Goal: Communication & Community: Answer question/provide support

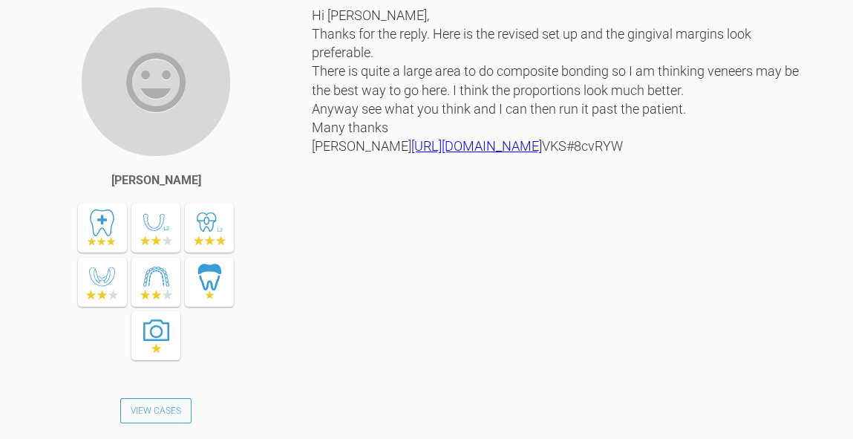
scroll to position [4365, 0]
drag, startPoint x: 392, startPoint y: 370, endPoint x: 315, endPoint y: 368, distance: 77.2
click at [315, 368] on div "Hi [PERSON_NAME], Thanks for the reply. Here is the revised set up and the ging…" at bounding box center [560, 233] width 496 height 453
copy div "VKS#8cvRYW"
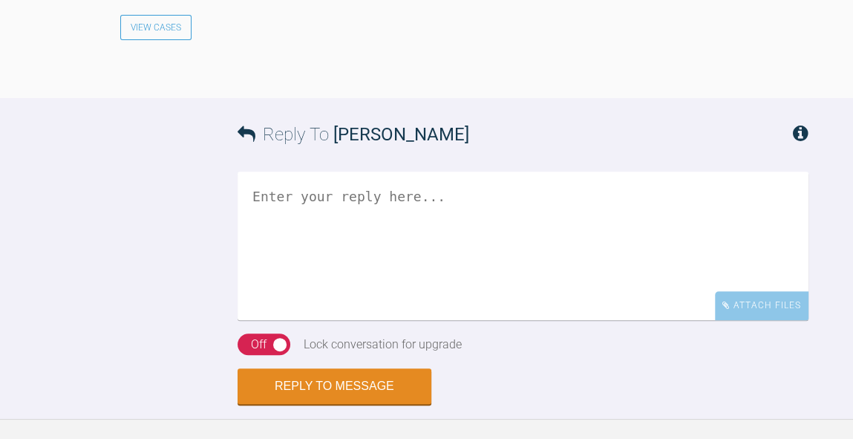
scroll to position [4764, 0]
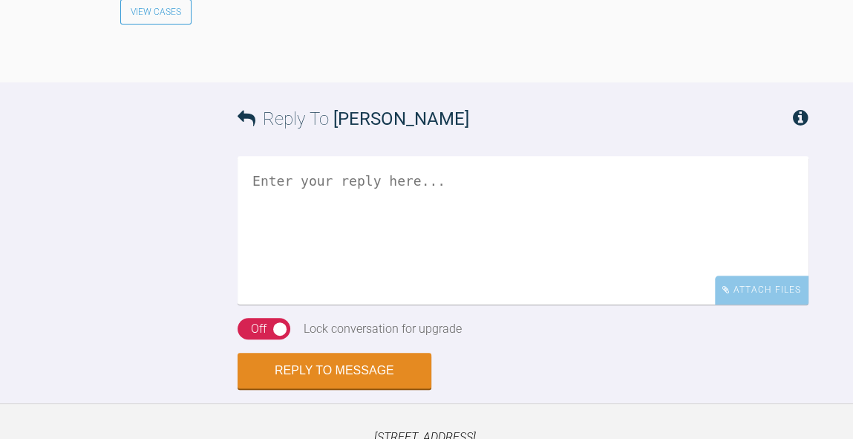
click at [434, 304] on textarea at bounding box center [522, 230] width 571 height 148
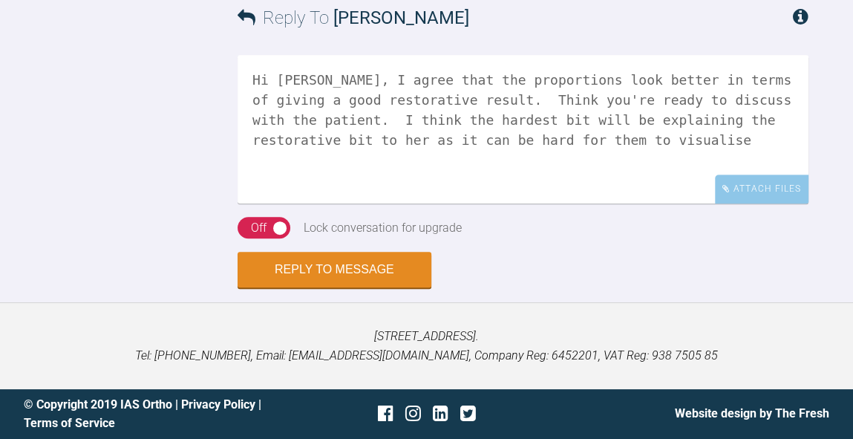
scroll to position [4998, 0]
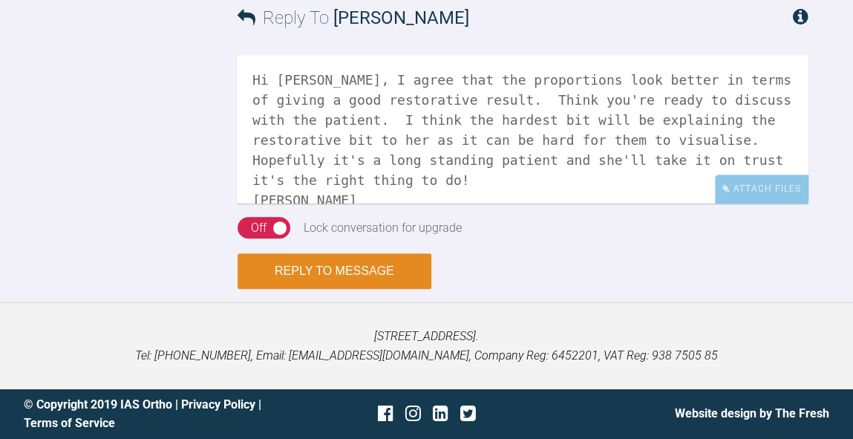
type textarea "Hi [PERSON_NAME], I agree that the proportions look better in terms of giving a…"
click at [308, 275] on button "Reply to Message" at bounding box center [334, 271] width 194 height 36
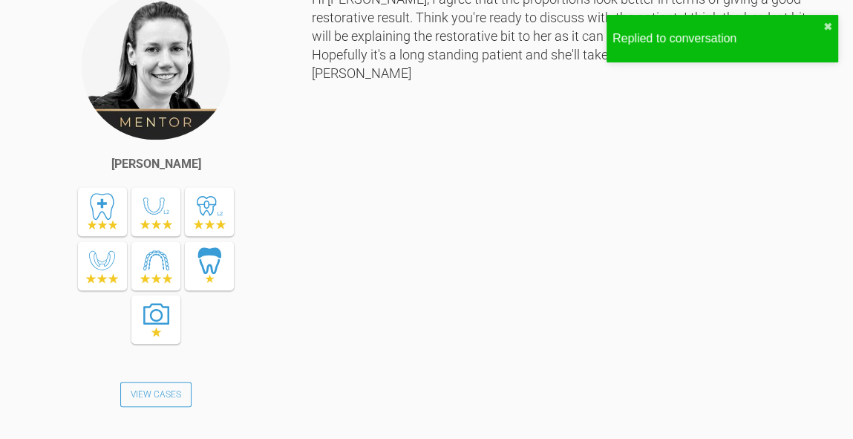
scroll to position [5256, 0]
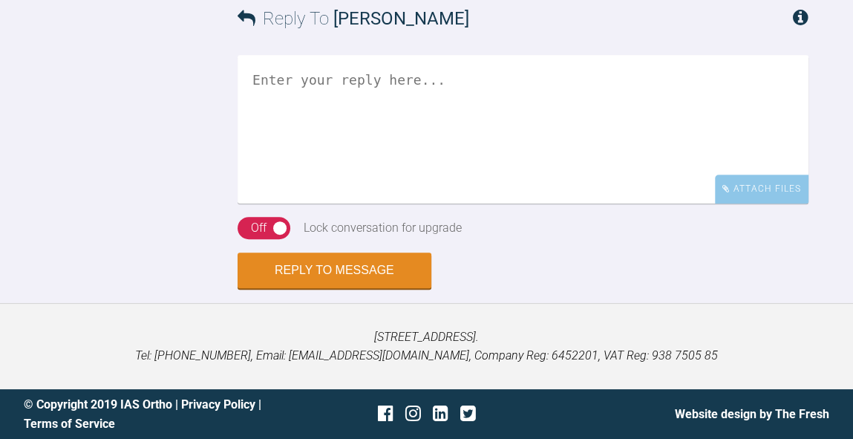
scroll to position [4857, 0]
click at [484, 203] on textarea at bounding box center [522, 129] width 571 height 148
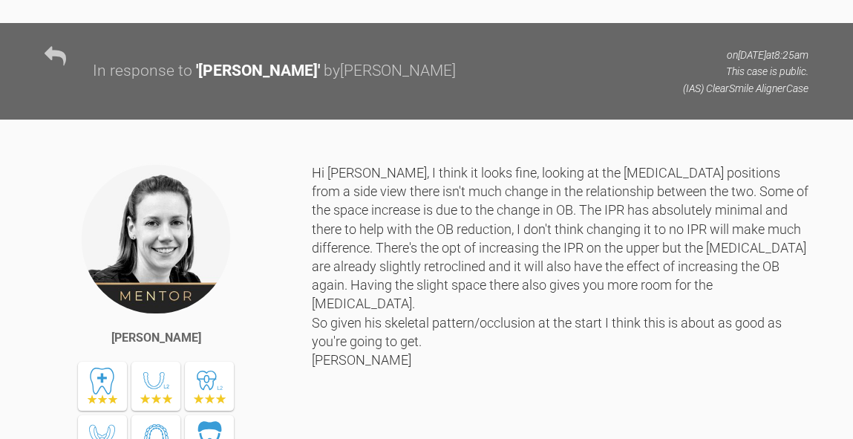
scroll to position [5011, 0]
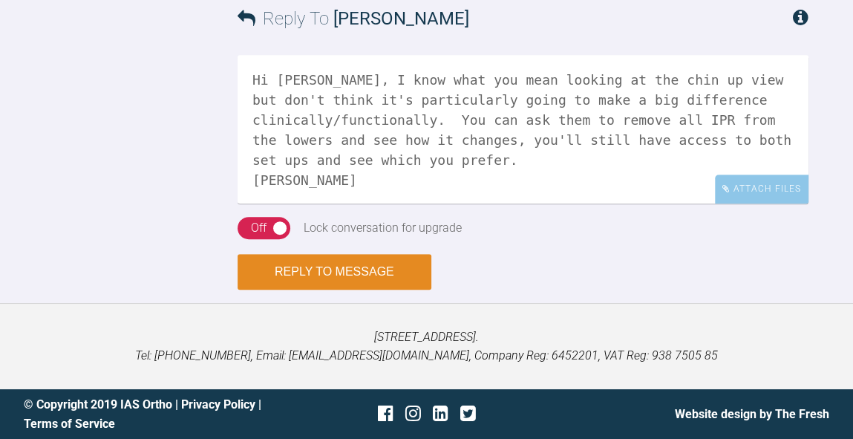
type textarea "Hi Nicola, I know what you mean looking at the chin up view but don't think it'…"
click at [369, 278] on button "Reply to Message" at bounding box center [334, 272] width 194 height 36
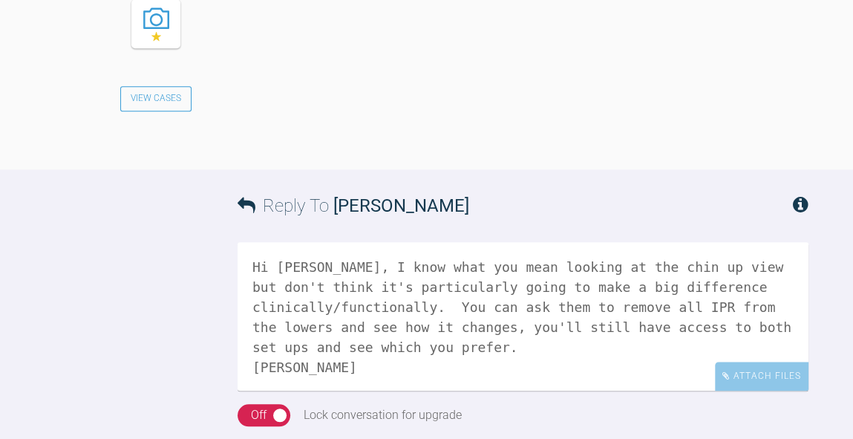
scroll to position [5269, 0]
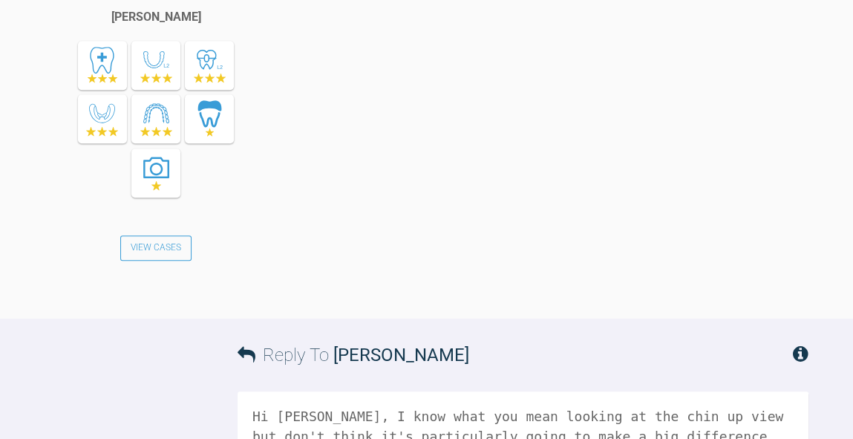
scroll to position [5081, 0]
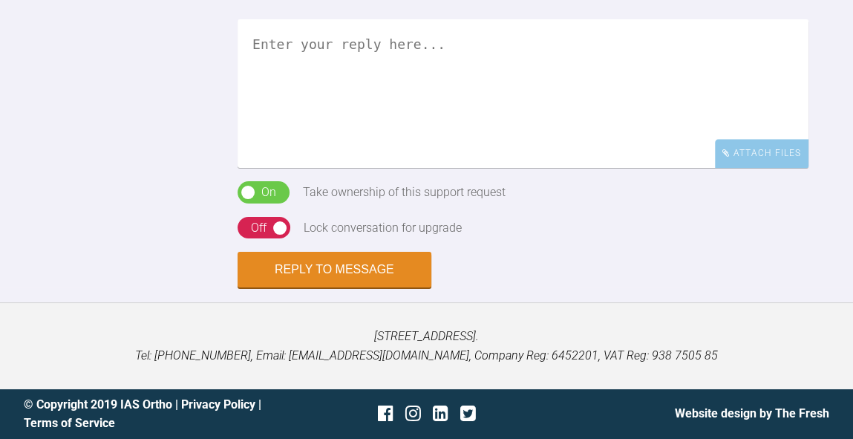
scroll to position [1871, 0]
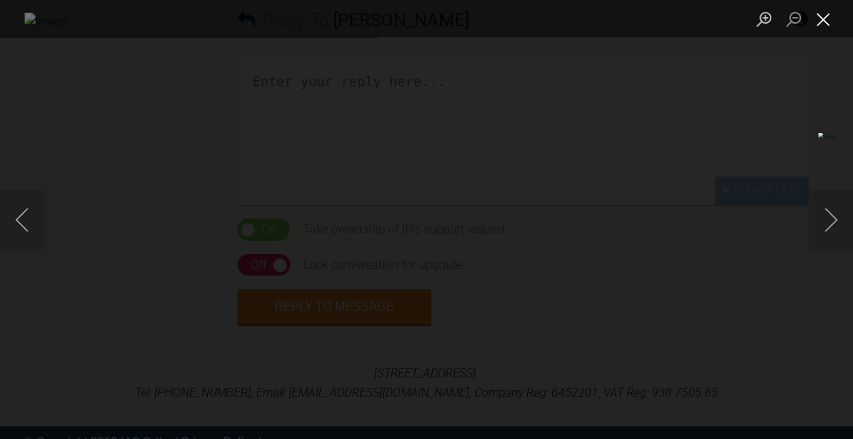
click at [828, 27] on button "Close lightbox" at bounding box center [823, 19] width 30 height 26
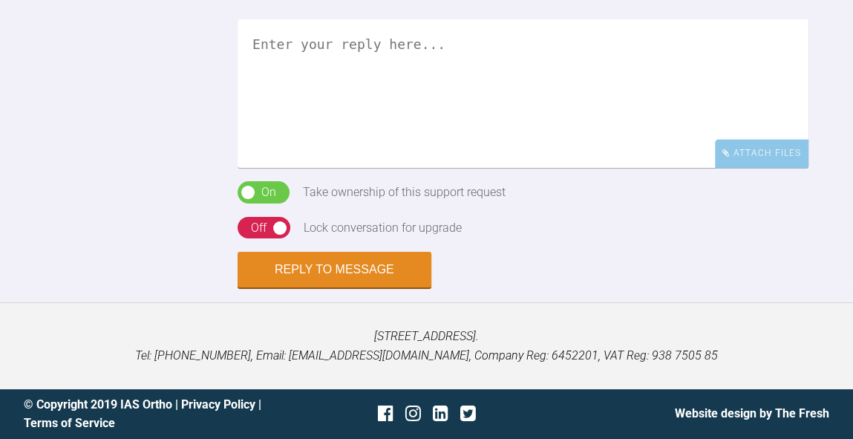
scroll to position [2170, 0]
click at [520, 168] on textarea at bounding box center [522, 93] width 571 height 148
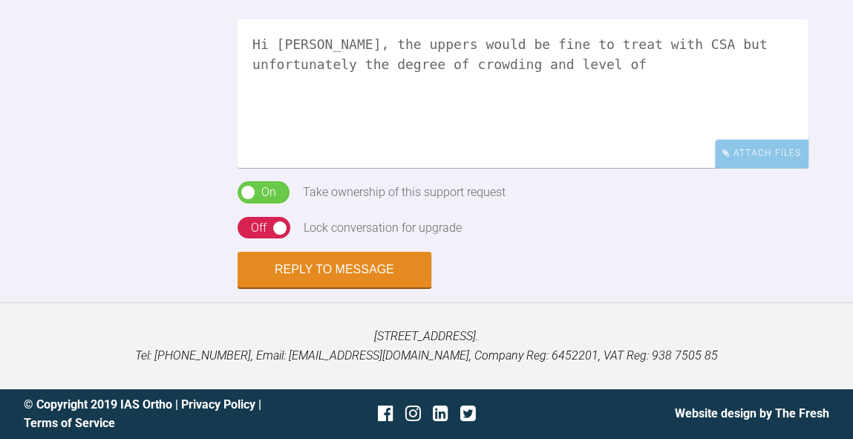
click at [709, 168] on textarea "Hi [PERSON_NAME], the uppers would be fine to treat with CSA but unfortunately …" at bounding box center [522, 93] width 571 height 148
click at [278, 168] on textarea "Hi [PERSON_NAME], the uppers would be fine to treat with CSA but unfortunately …" at bounding box center [522, 93] width 571 height 148
click at [337, 168] on textarea "Hi [PERSON_NAME], the uppers would be fine to treat with CSA but unfortunately …" at bounding box center [522, 93] width 571 height 148
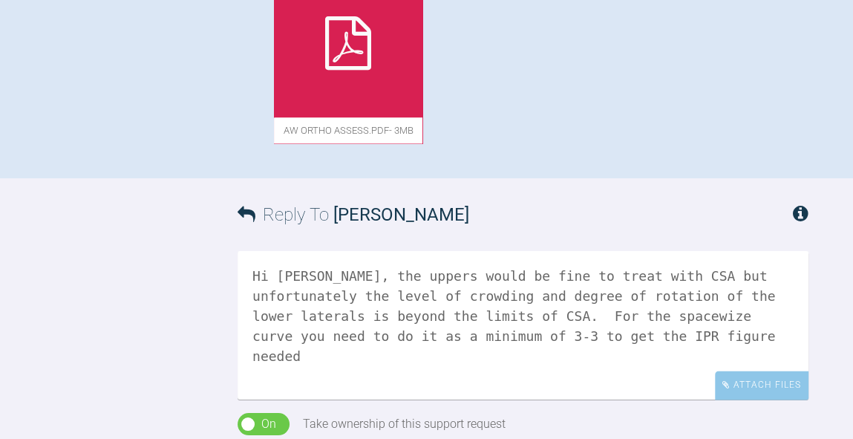
scroll to position [1781, 0]
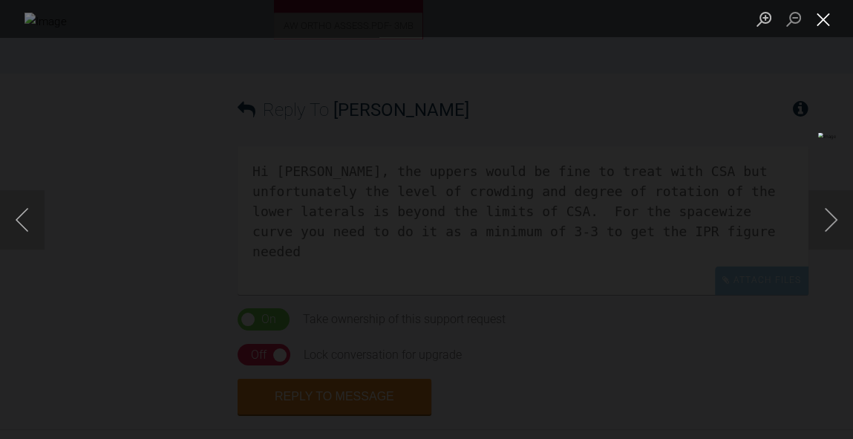
click at [828, 24] on button "Close lightbox" at bounding box center [823, 19] width 30 height 26
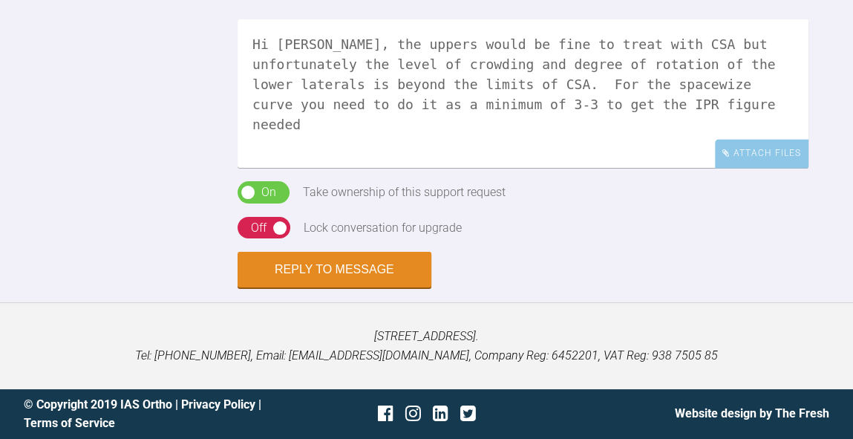
scroll to position [2336, 0]
click at [628, 115] on textarea "Hi Sarah, the uppers would be fine to treat with CSA but unfortunately the leve…" at bounding box center [522, 93] width 571 height 148
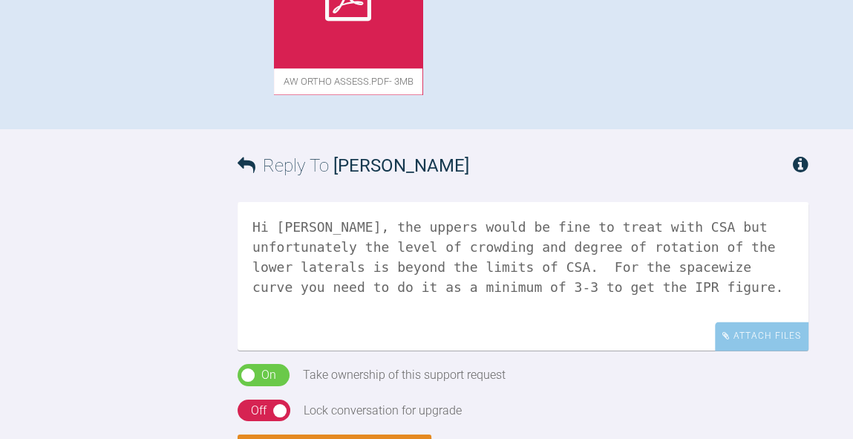
scroll to position [1676, 0]
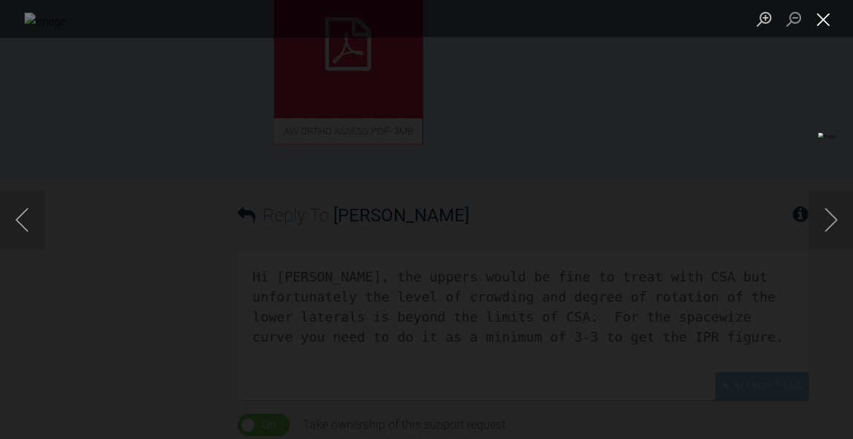
click at [822, 24] on button "Close lightbox" at bounding box center [823, 19] width 30 height 26
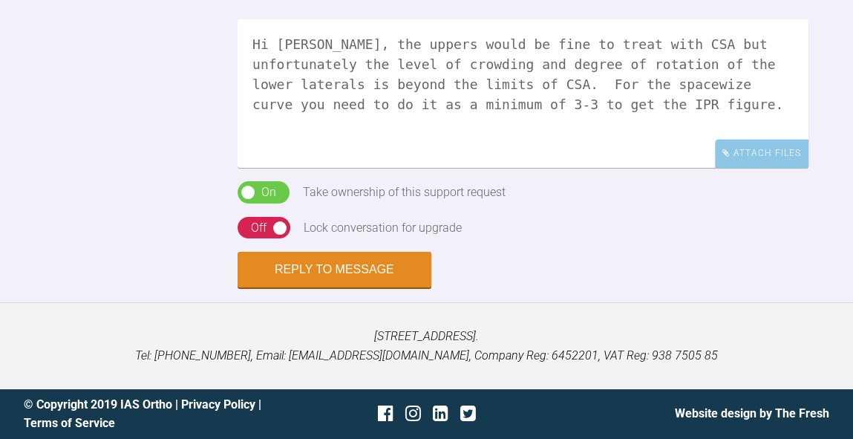
scroll to position [2183, 0]
click at [586, 168] on textarea "Hi Sarah, the uppers would be fine to treat with CSA but unfortunately the leve…" at bounding box center [522, 93] width 571 height 148
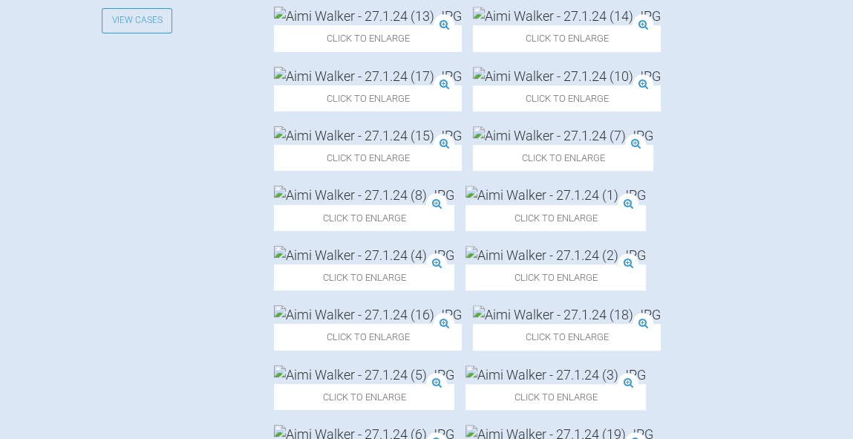
scroll to position [665, 0]
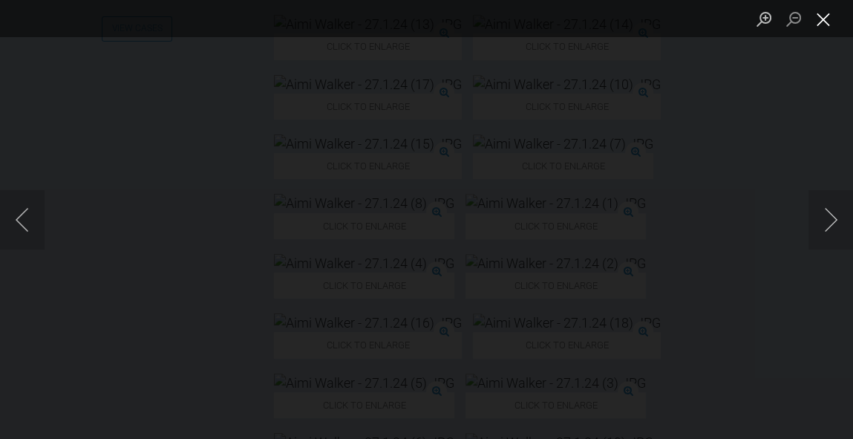
click at [827, 24] on button "Close lightbox" at bounding box center [823, 19] width 30 height 26
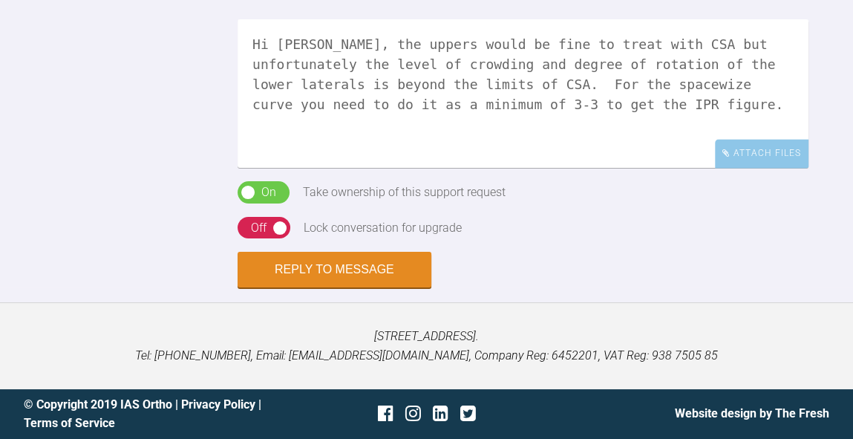
scroll to position [2369, 0]
click at [593, 95] on textarea "Hi Sarah, the uppers would be fine to treat with CSA but unfortunately the leve…" at bounding box center [522, 93] width 571 height 148
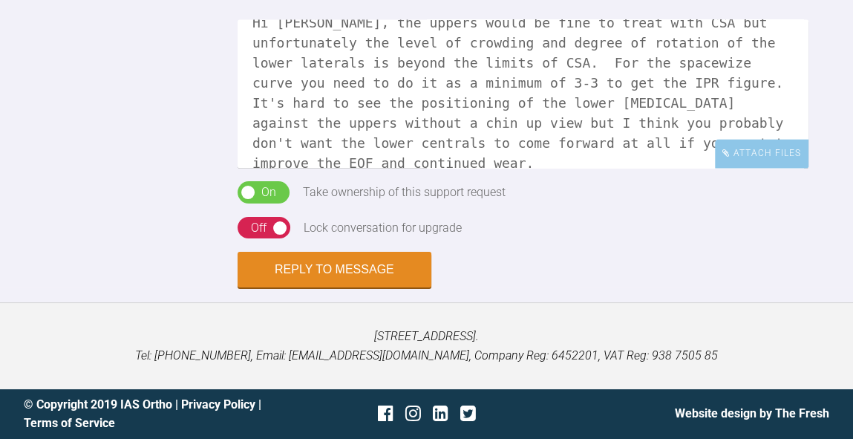
scroll to position [42, 0]
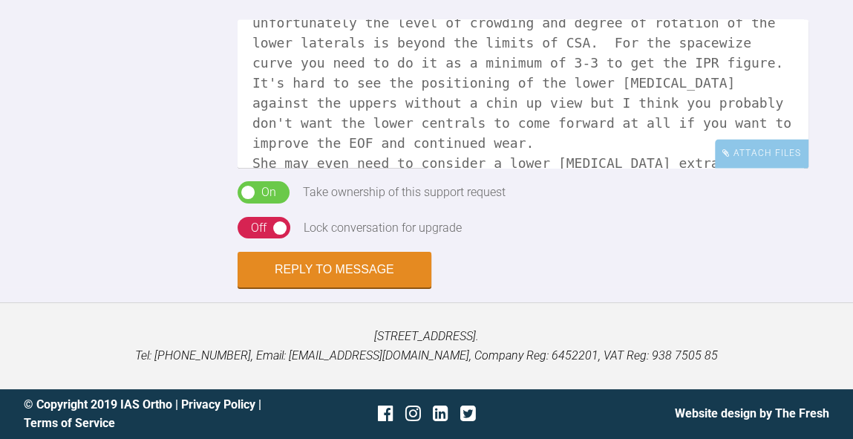
click at [676, 98] on textarea "Hi Sarah, the uppers would be fine to treat with CSA but unfortunately the leve…" at bounding box center [522, 93] width 571 height 148
type textarea "Hi Sarah, the uppers would be fine to treat with CSA but unfortunately the leve…"
click at [354, 270] on button "Reply to Message" at bounding box center [334, 271] width 194 height 36
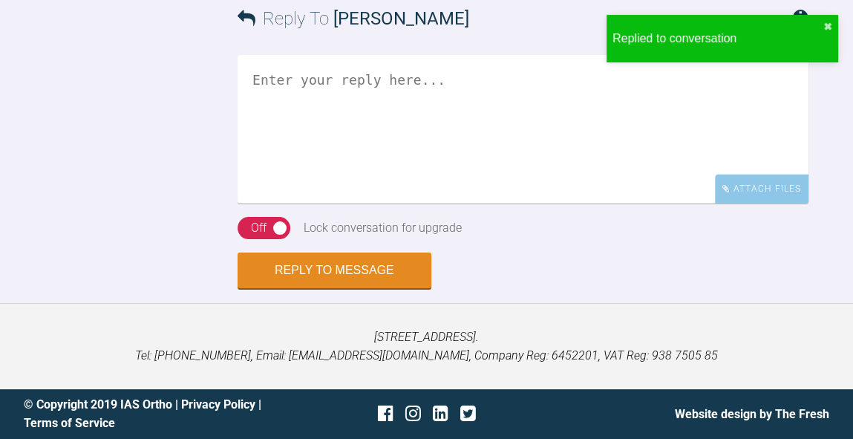
scroll to position [2592, 0]
